Goal: Task Accomplishment & Management: Complete application form

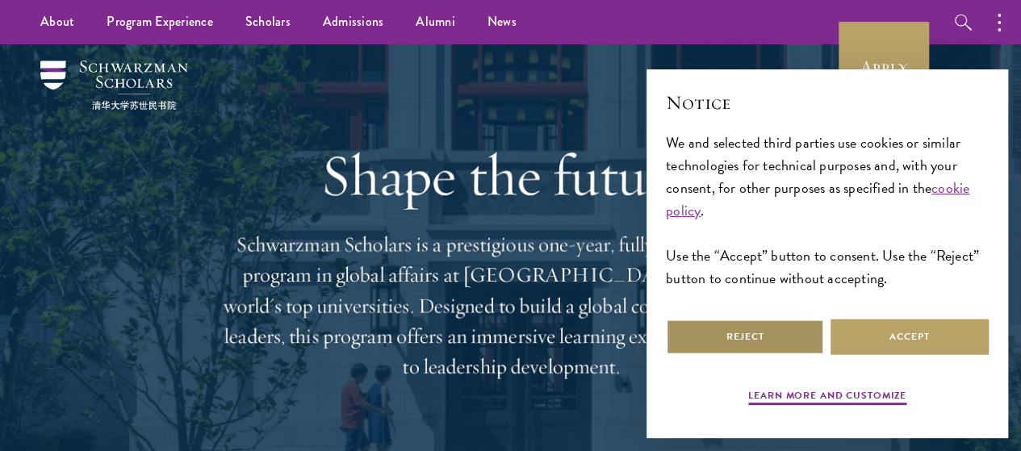
click at [783, 335] on button "Reject" at bounding box center [745, 337] width 158 height 36
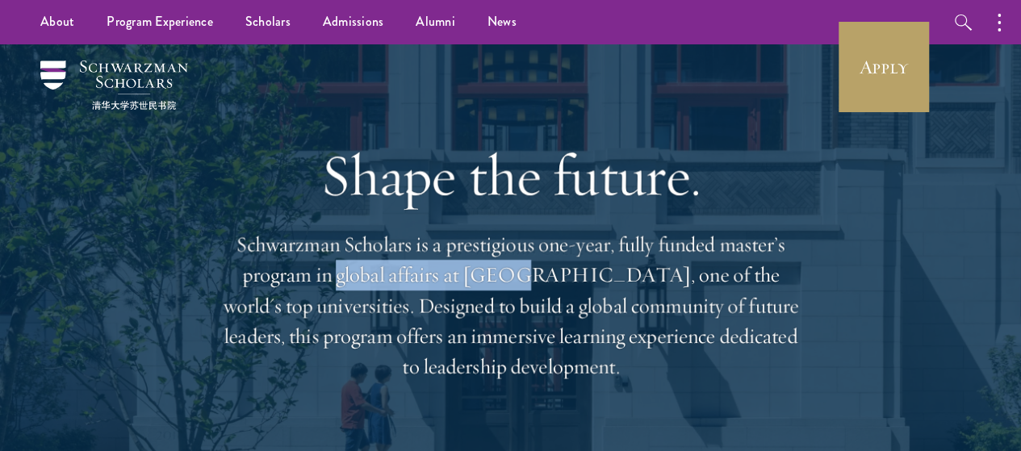
drag, startPoint x: 414, startPoint y: 291, endPoint x: 618, endPoint y: 293, distance: 204.2
click at [618, 293] on p "Schwarzman Scholars is a prestigious one-year, fully funded master’s program in…" at bounding box center [510, 305] width 581 height 153
drag, startPoint x: 547, startPoint y: 324, endPoint x: 770, endPoint y: 393, distance: 233.3
click at [770, 383] on p "Schwarzman Scholars is a prestigious one-year, fully funded master’s program in…" at bounding box center [510, 305] width 581 height 153
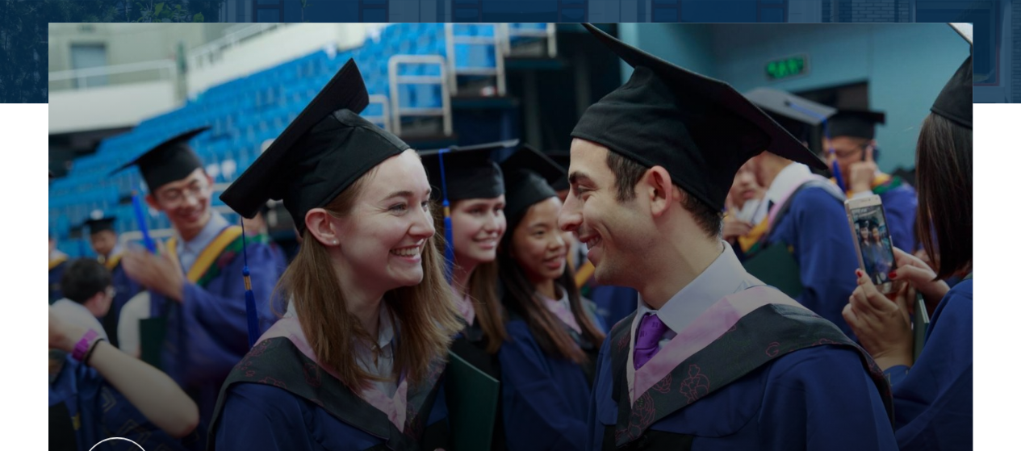
scroll to position [914, 0]
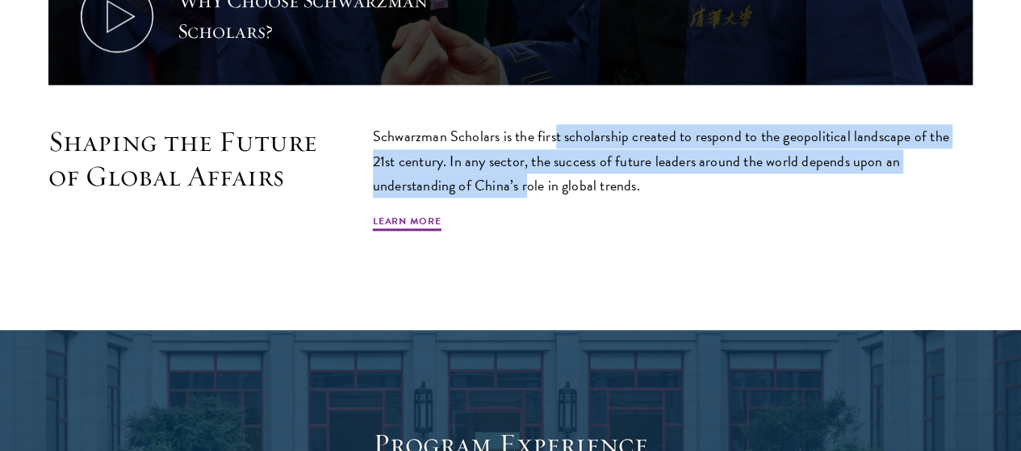
drag, startPoint x: 608, startPoint y: 130, endPoint x: 744, endPoint y: 177, distance: 144.2
click at [744, 177] on p "Schwarzman Scholars is the first scholarship created to respond to the geopolit…" at bounding box center [673, 160] width 600 height 73
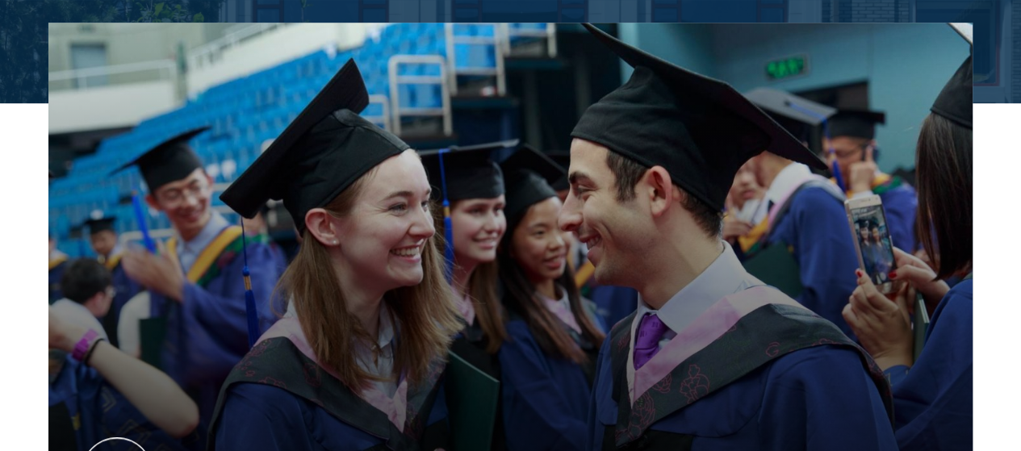
scroll to position [0, 0]
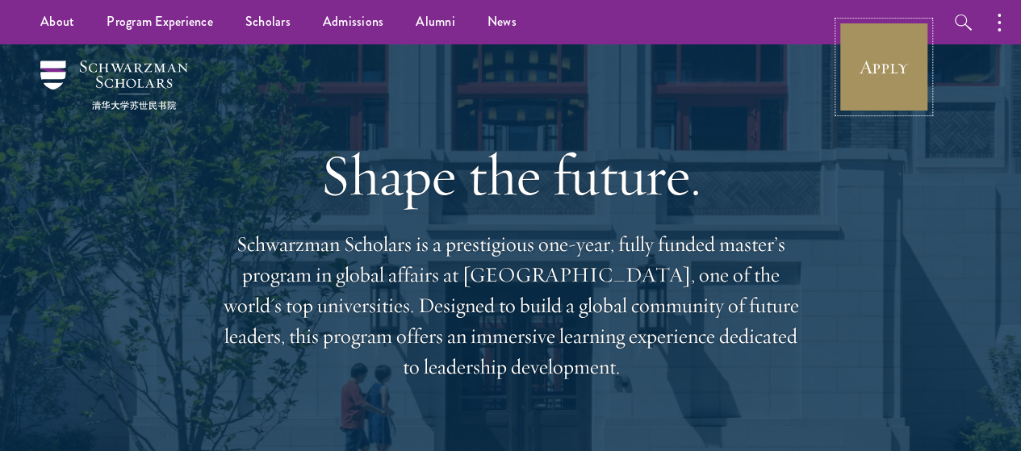
click at [880, 67] on link "Apply" at bounding box center [884, 67] width 90 height 90
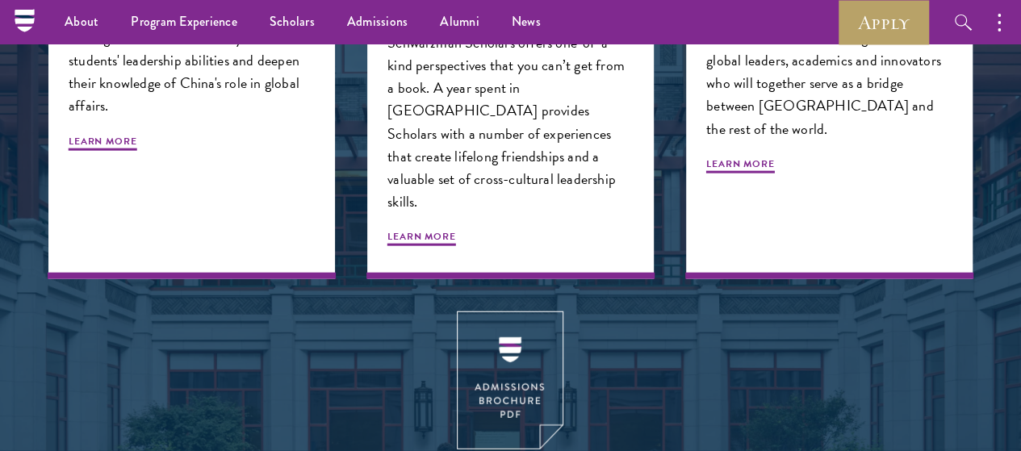
scroll to position [914, 0]
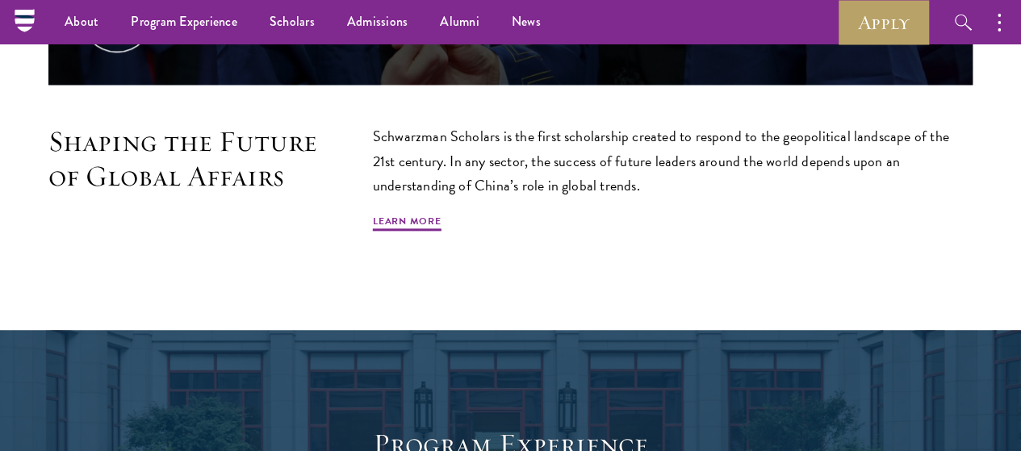
click at [568, 256] on div "Shaping the Future of Global Affairs Schwarzman Scholars is the first scholarsh…" at bounding box center [510, 194] width 924 height 140
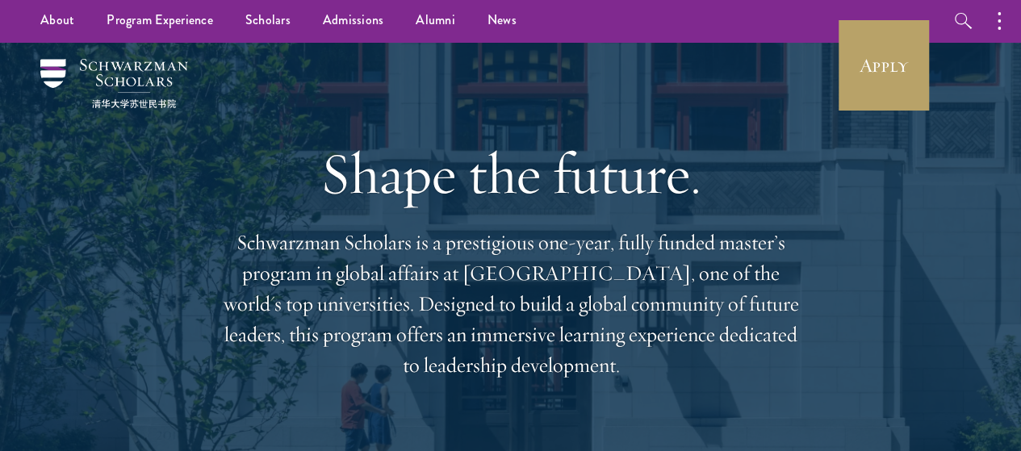
scroll to position [0, 0]
